Goal: Check status

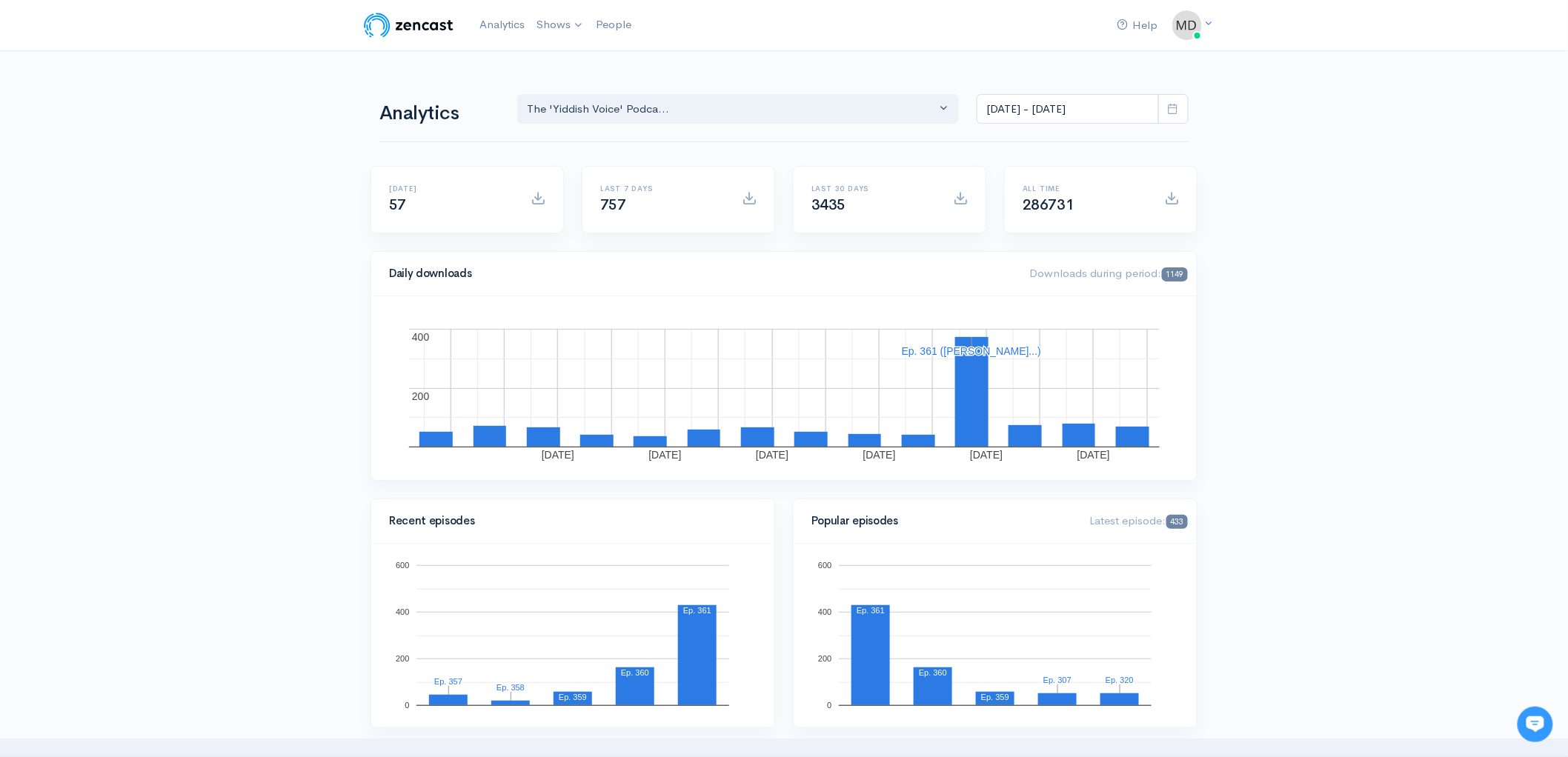
click at [1173, 109] on icon at bounding box center [1174, 109] width 11 height 11
click at [1017, 234] on li "Last 30 days" at bounding box center [1030, 233] width 103 height 23
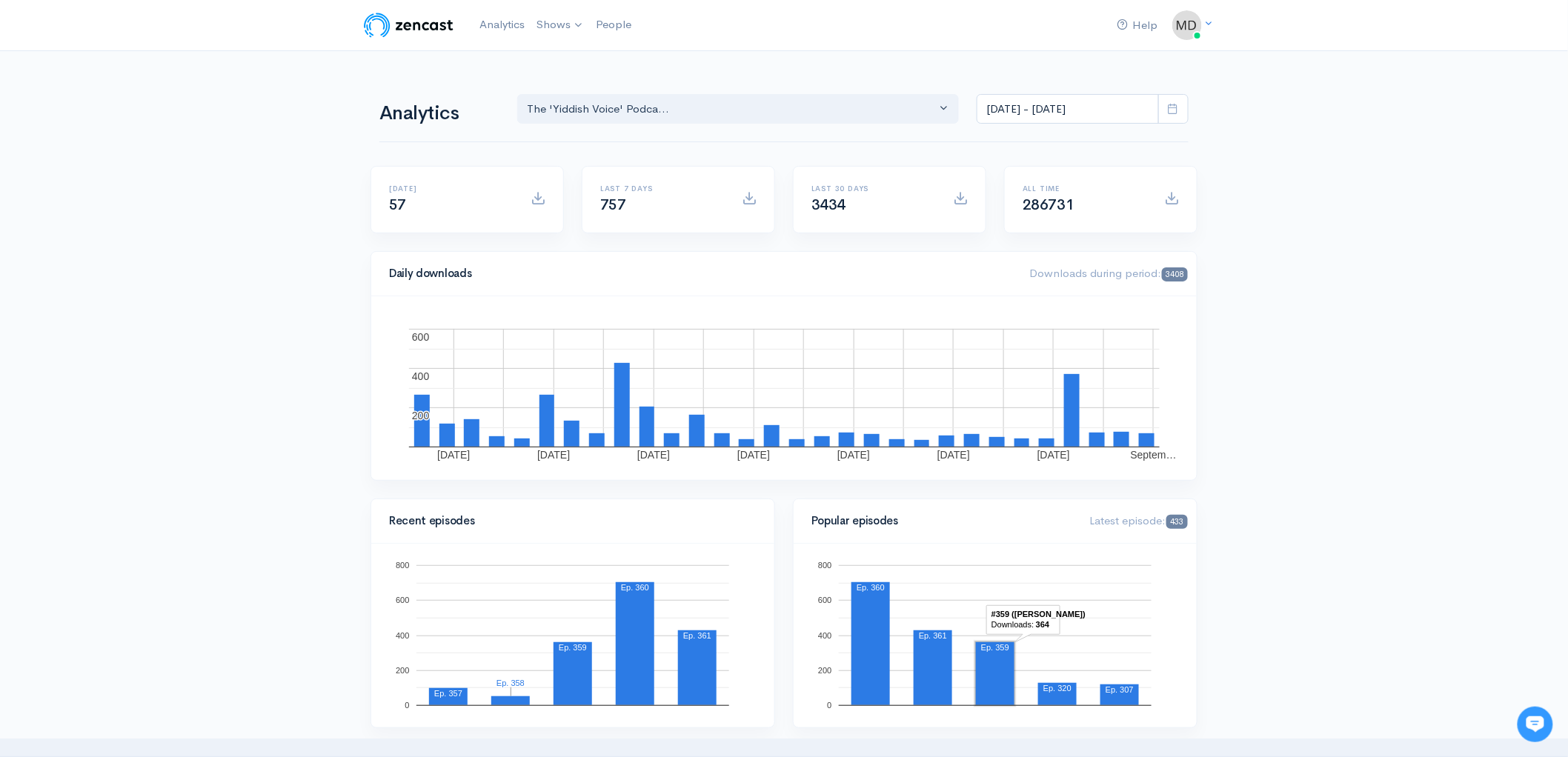
click at [1176, 111] on icon at bounding box center [1174, 109] width 11 height 11
click at [1017, 305] on li "All time" at bounding box center [1030, 302] width 103 height 23
type input "[DATE] - [DATE]"
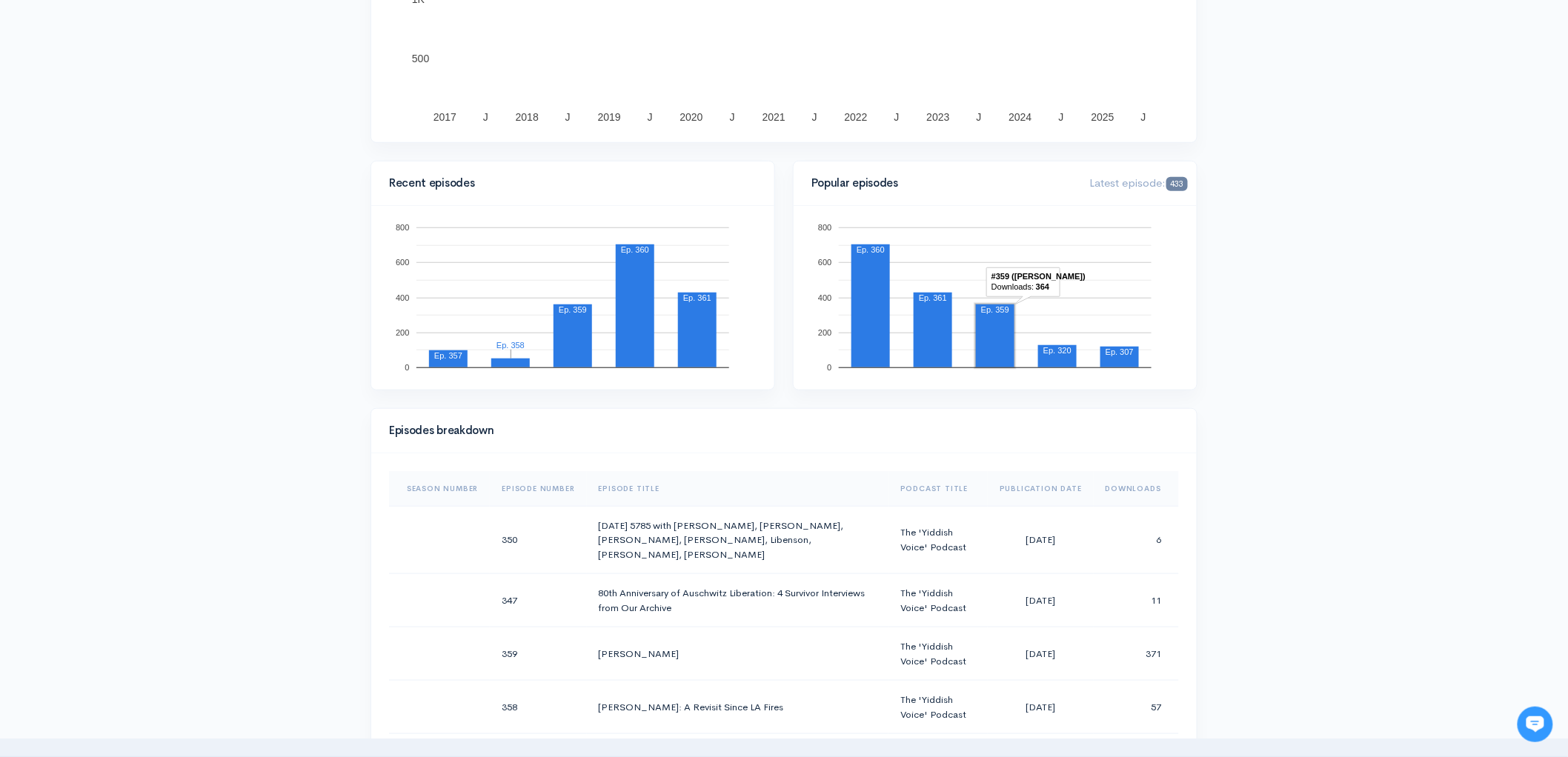
scroll to position [343, 0]
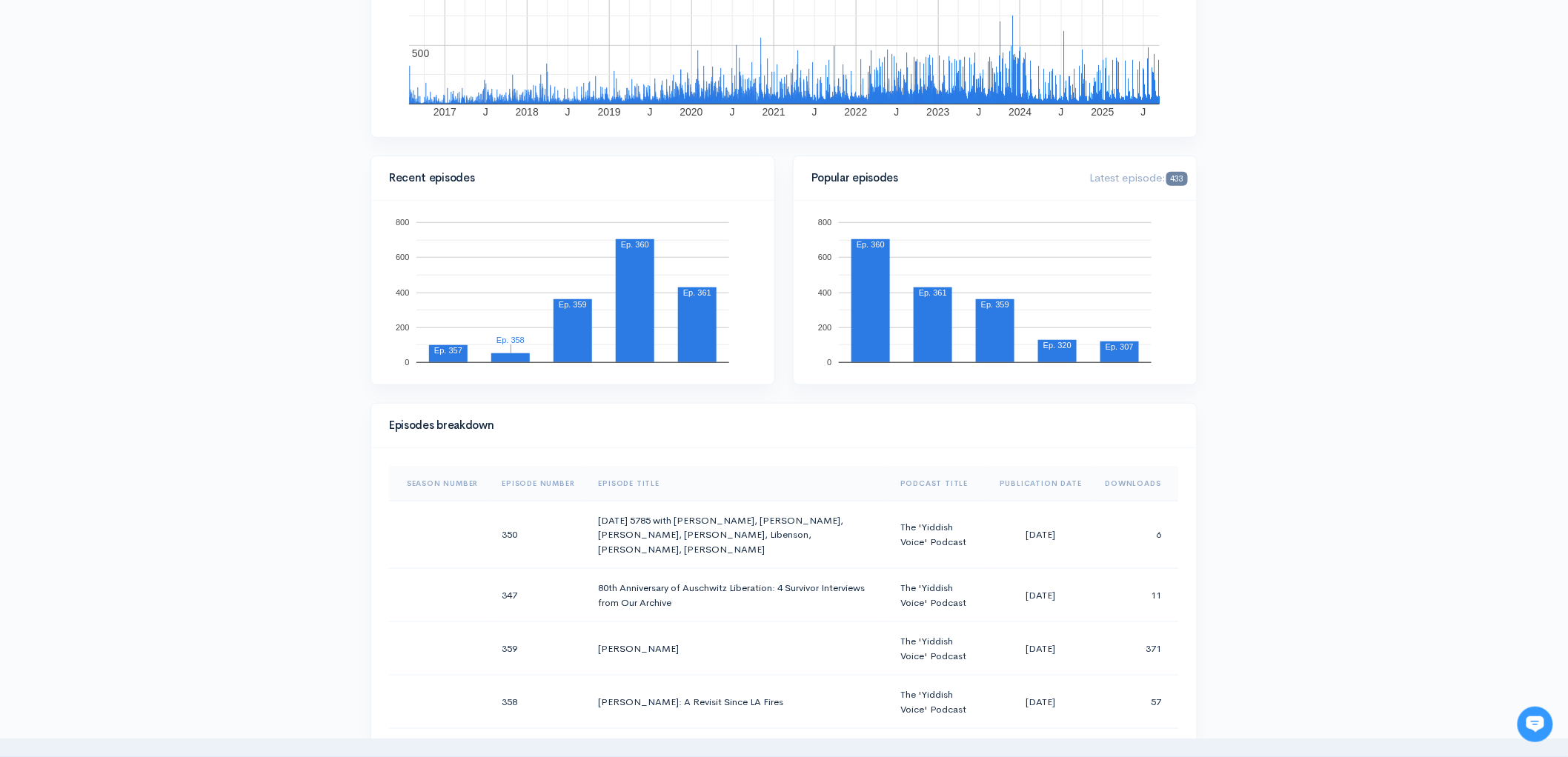
click at [1117, 483] on th "Downloads" at bounding box center [1137, 484] width 85 height 36
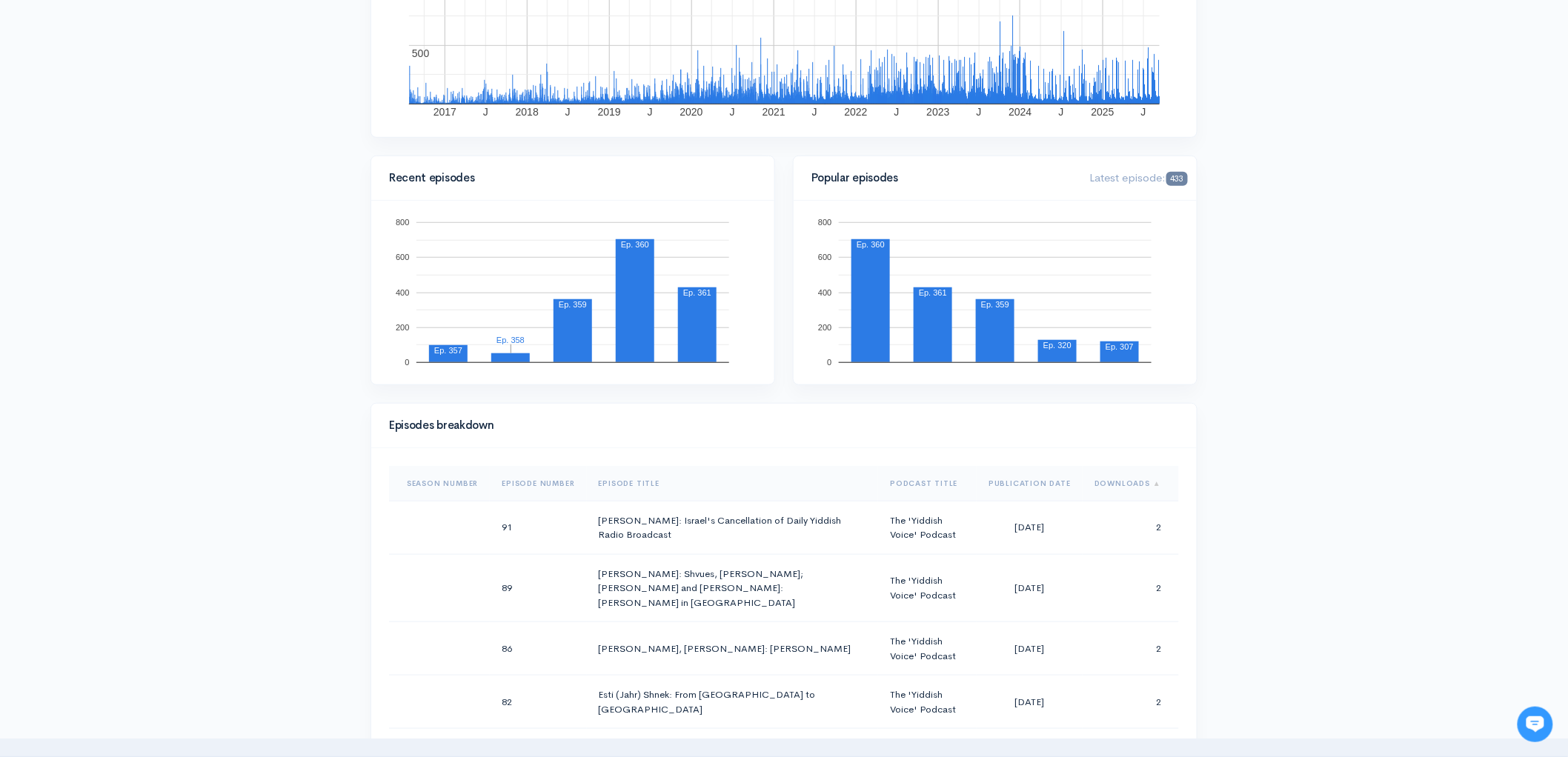
click at [1117, 483] on th "Downloads" at bounding box center [1131, 484] width 96 height 36
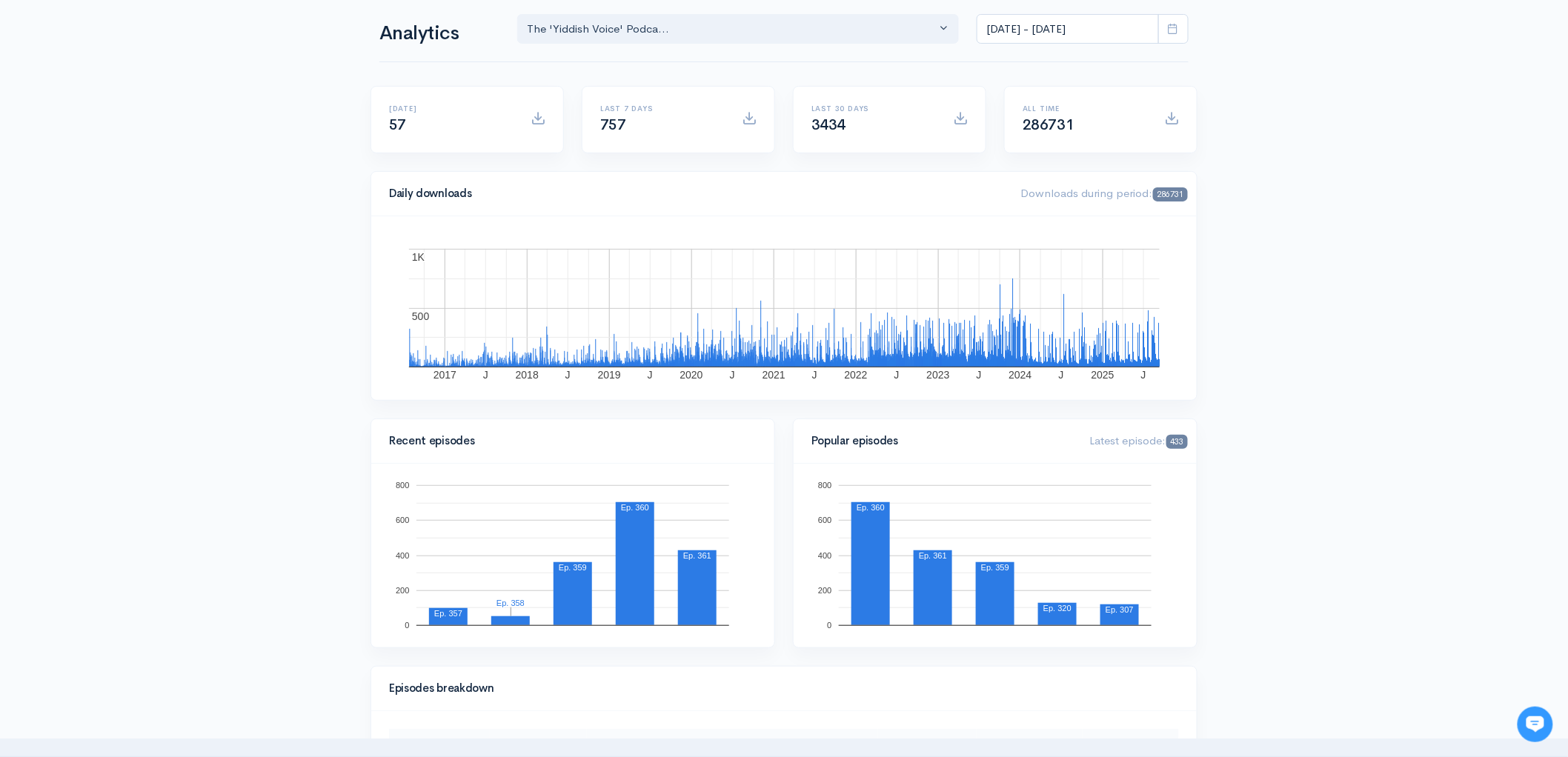
scroll to position [0, 0]
